Goal: Task Accomplishment & Management: Use online tool/utility

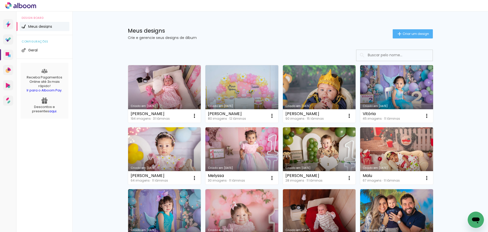
click at [160, 84] on link "Criado em [DATE]" at bounding box center [164, 93] width 73 height 57
